Goal: Information Seeking & Learning: Learn about a topic

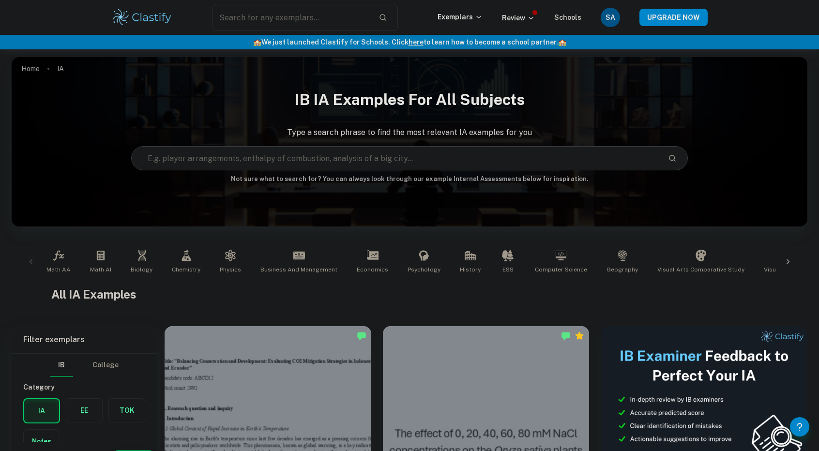
click at [423, 157] on input "text" at bounding box center [396, 158] width 529 height 27
type input "mathematics IA"
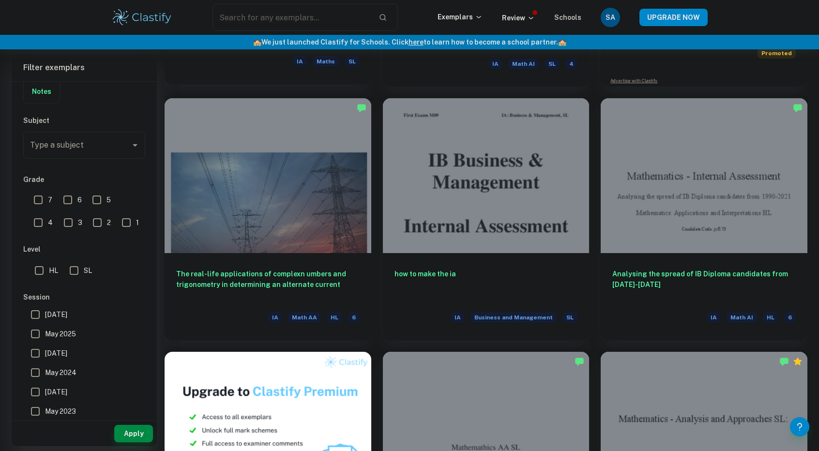
scroll to position [482, 0]
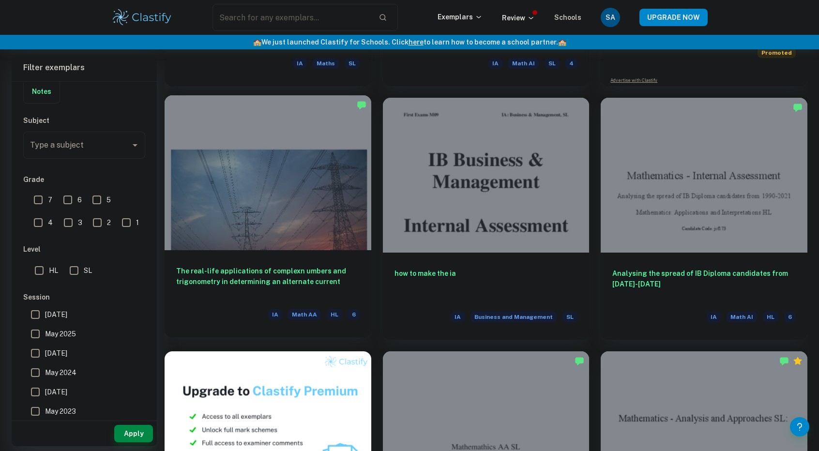
click at [297, 282] on h6 "The real-life applications of complexn umbers and trigonometry in determining a…" at bounding box center [267, 282] width 183 height 32
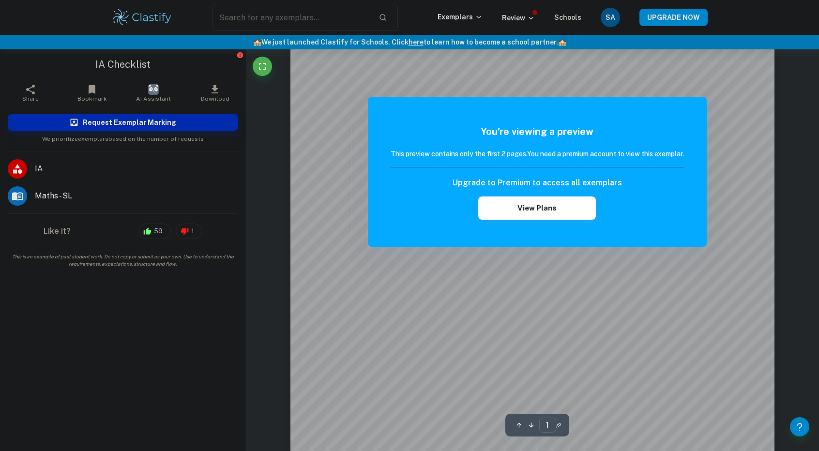
scroll to position [46, 0]
